Goal: Find specific page/section: Find specific page/section

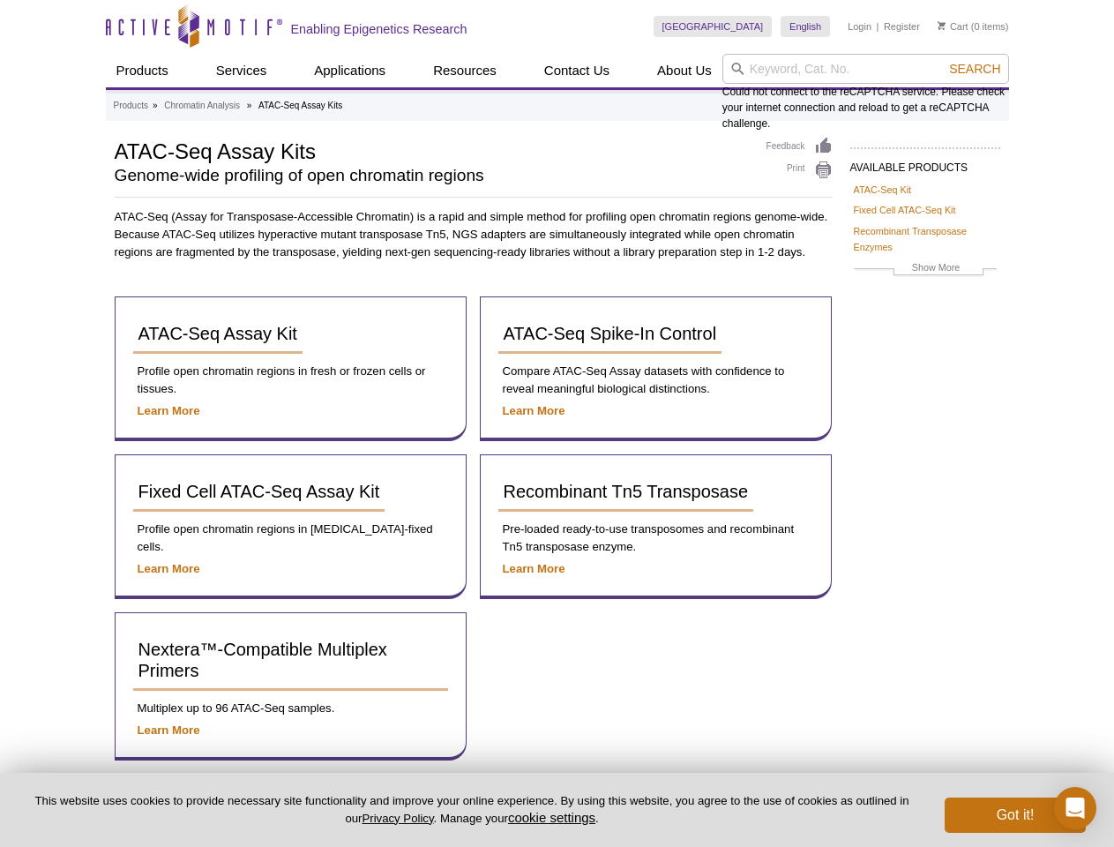
click at [865, 69] on input "search" at bounding box center [865, 69] width 287 height 30
click at [975, 69] on span "Search" at bounding box center [974, 69] width 51 height 14
click at [555, 817] on button "cookie settings" at bounding box center [551, 817] width 87 height 15
click at [0, 0] on div "Close Cookie Settings This website uses cookies to improve your experience whil…" at bounding box center [0, 0] width 0 height 0
click at [1075, 808] on icon "Open Intercom Messenger" at bounding box center [1075, 807] width 19 height 21
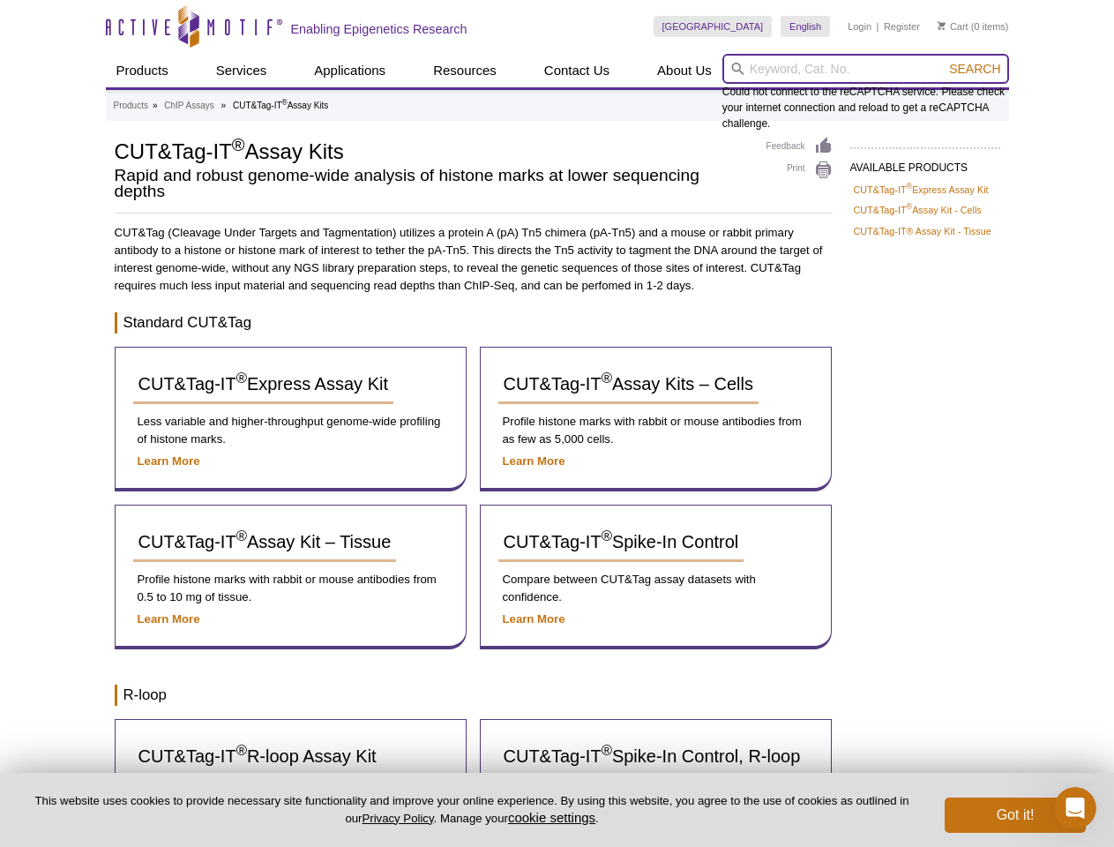
click at [865, 69] on input "search" at bounding box center [865, 69] width 287 height 30
click at [975, 69] on span "Search" at bounding box center [974, 69] width 51 height 14
click at [555, 817] on button "cookie settings" at bounding box center [551, 817] width 87 height 15
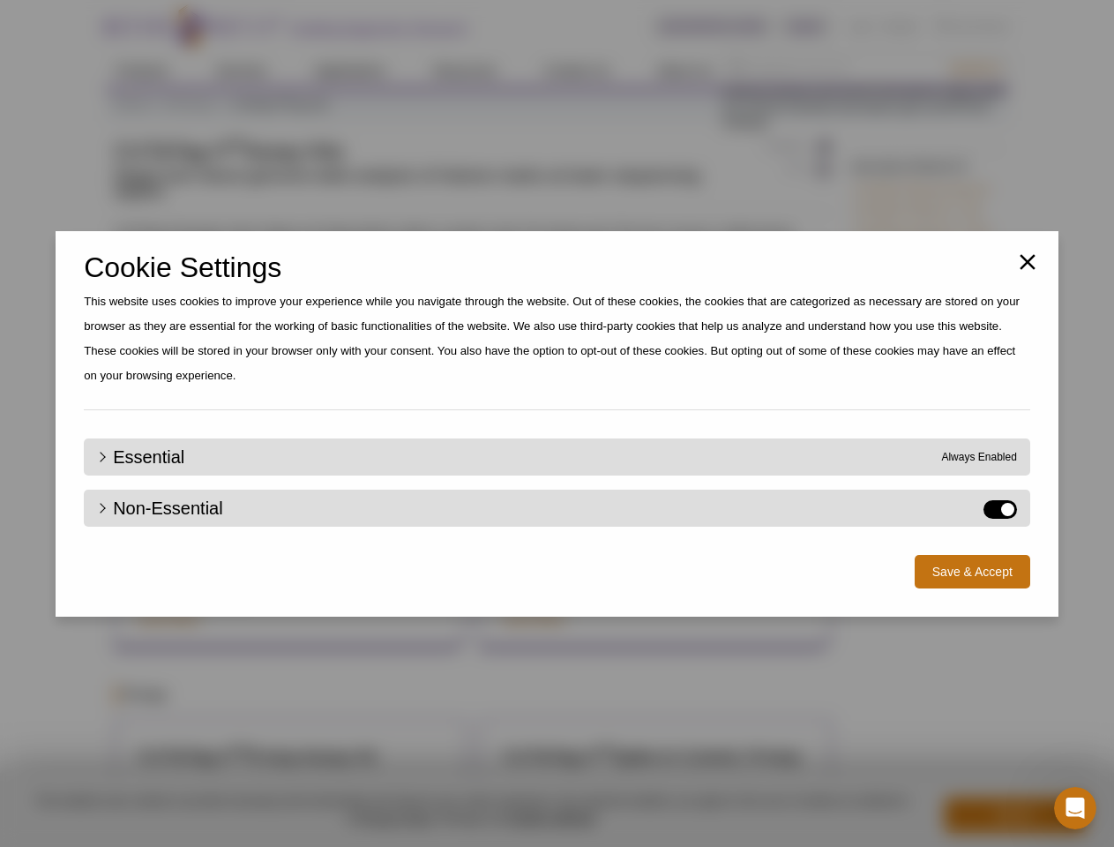
click at [1015, 815] on div "Close Cookie Settings This website uses cookies to improve your experience whil…" at bounding box center [557, 423] width 1114 height 847
click at [1075, 808] on icon "Open Intercom Messenger" at bounding box center [1075, 808] width 29 height 29
